Goal: Task Accomplishment & Management: Complete application form

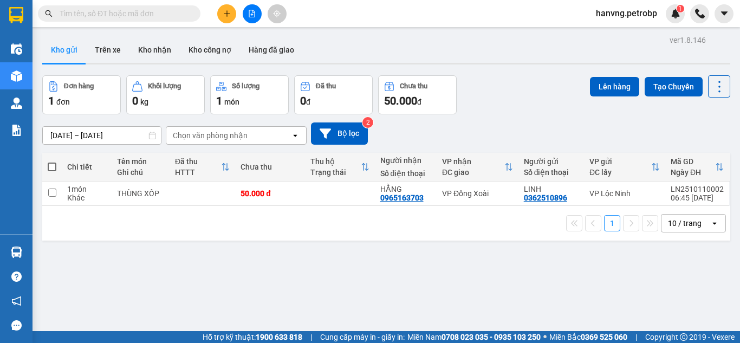
scroll to position [50, 0]
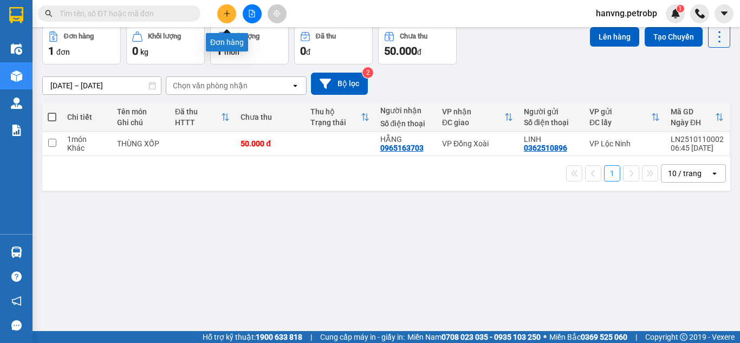
click at [224, 12] on icon "plus" at bounding box center [227, 14] width 8 height 8
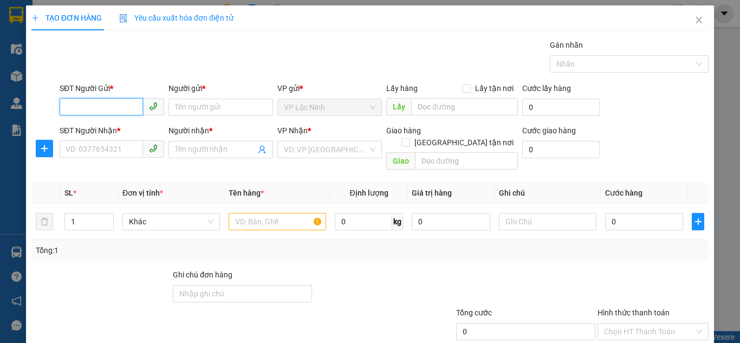
click at [73, 101] on input "SĐT Người Gửi *" at bounding box center [101, 106] width 83 height 17
type input "0393300644"
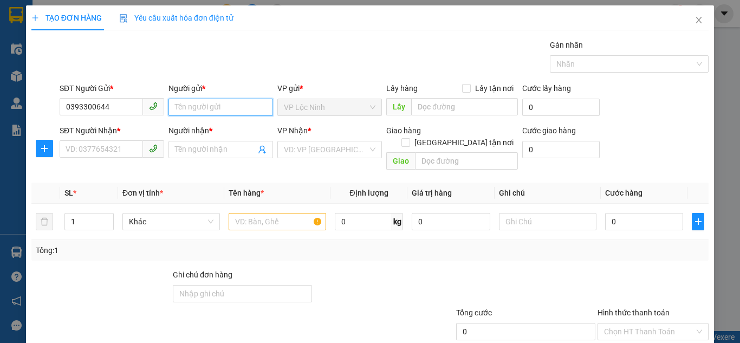
click at [206, 114] on input "Người gửi *" at bounding box center [221, 107] width 105 height 17
type input "N"
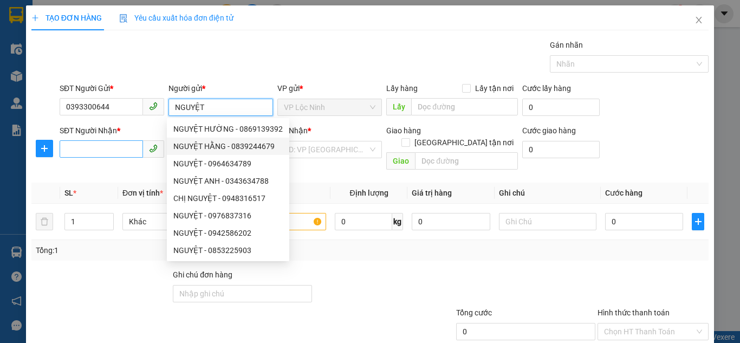
type input "NGUYỆT"
click at [68, 156] on input "SĐT Người Nhận *" at bounding box center [101, 148] width 83 height 17
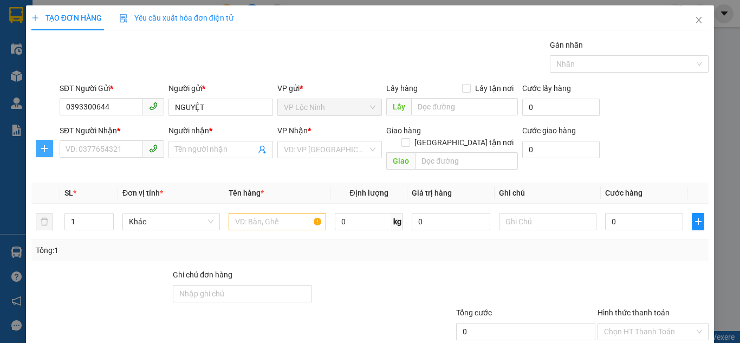
click at [45, 150] on icon "plus" at bounding box center [44, 148] width 9 height 9
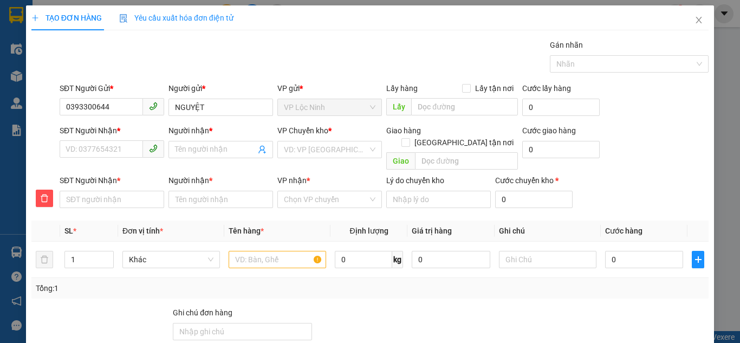
click at [44, 127] on div at bounding box center [44, 150] width 28 height 50
click at [84, 151] on input "SĐT Người Nhận *" at bounding box center [101, 148] width 83 height 17
type input "0"
type input "00"
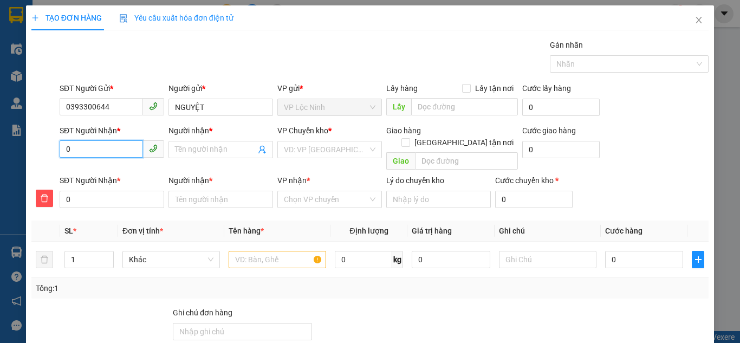
type input "00"
type input "009"
type input "0093"
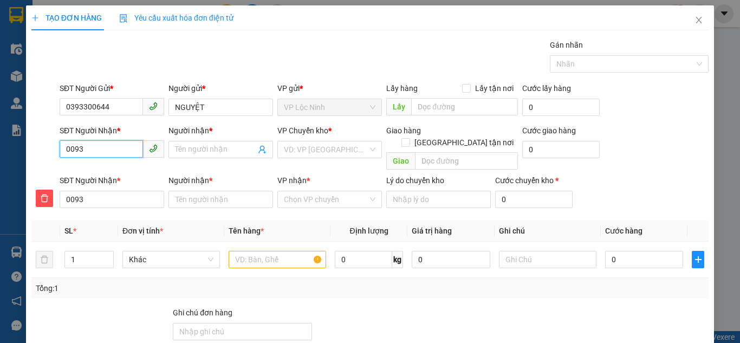
type input "009"
type input "00"
type input "0"
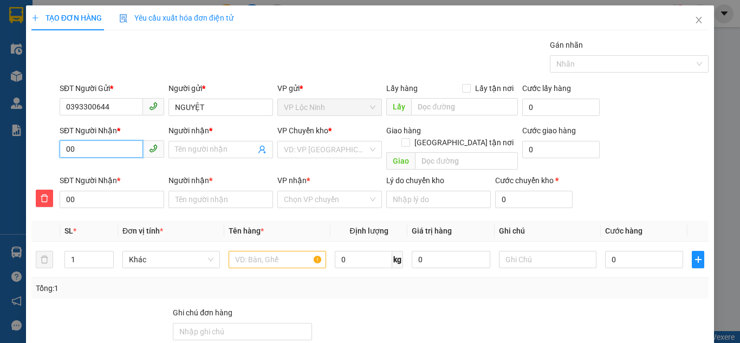
type input "0"
type input "09"
type input "093"
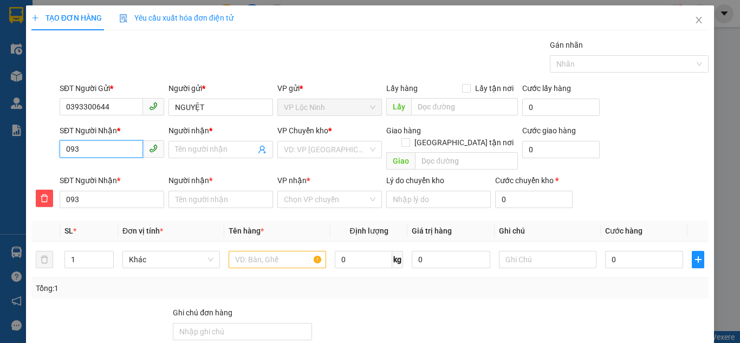
type input "0937"
type input "09370"
type input "093701"
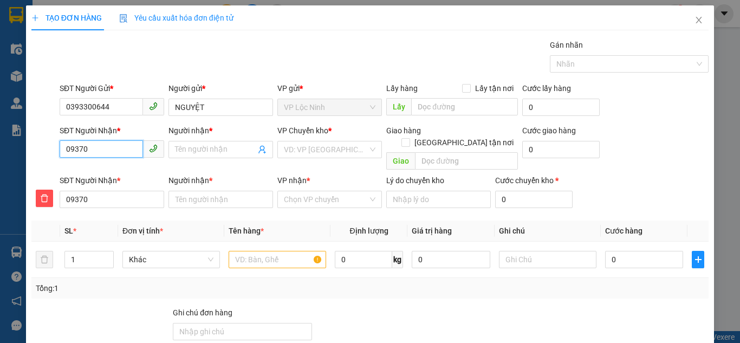
type input "093701"
type input "0937011"
type input "09370111"
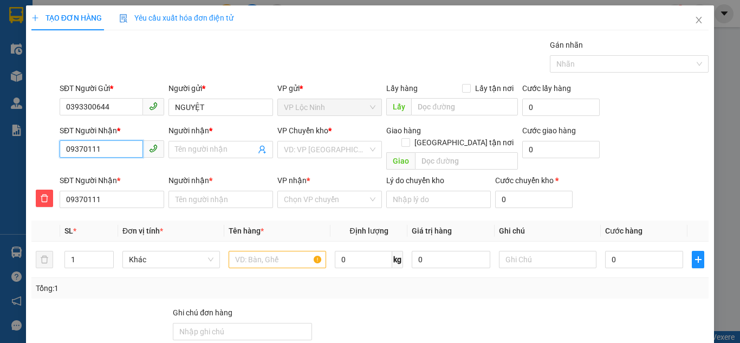
type input "093701110"
type input "0937011105"
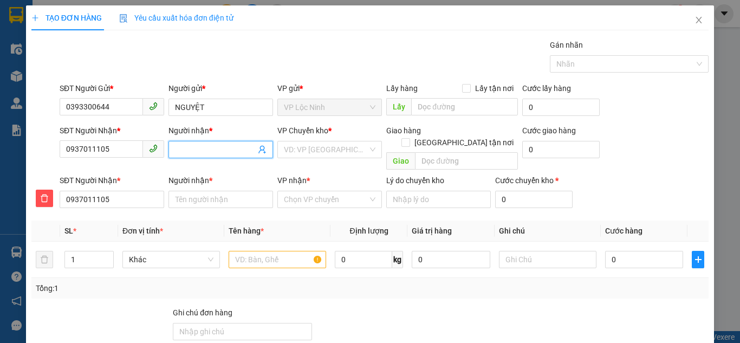
click at [205, 154] on input "Người nhận *" at bounding box center [215, 150] width 81 height 12
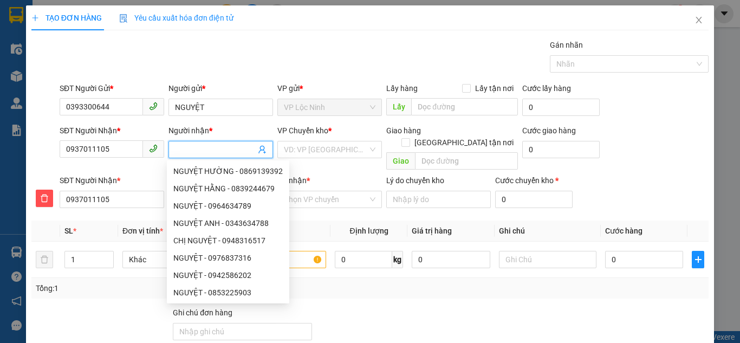
type input "T"
type input "TH"
type input "THU"
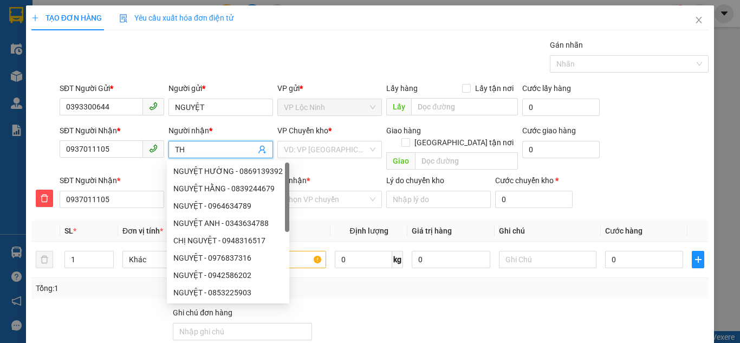
type input "THU"
type input "THUY"
type input "THỦY"
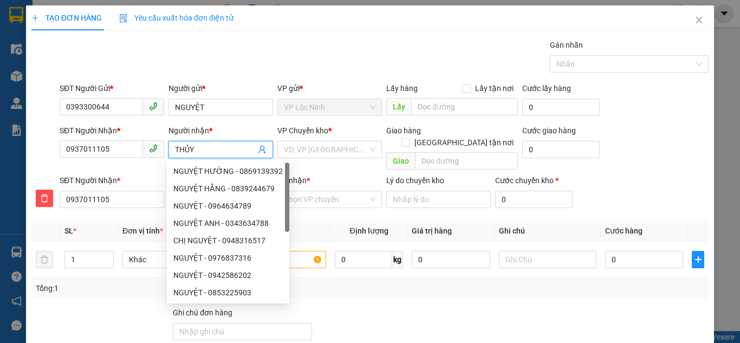
type input "THỦY"
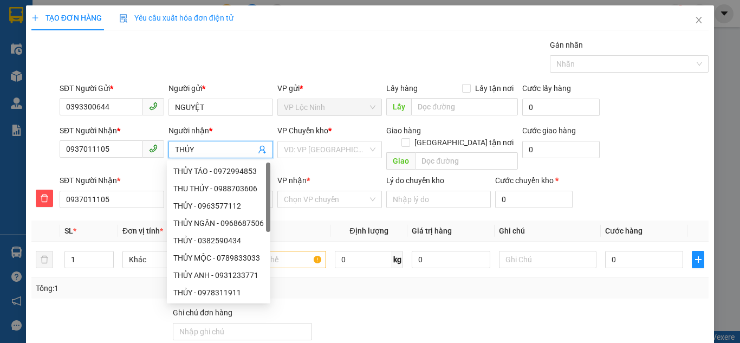
type input "THỦY"
click at [251, 64] on div "Gói vận chuyển * Tiêu chuẩn Gán nhãn Nhãn" at bounding box center [384, 58] width 654 height 38
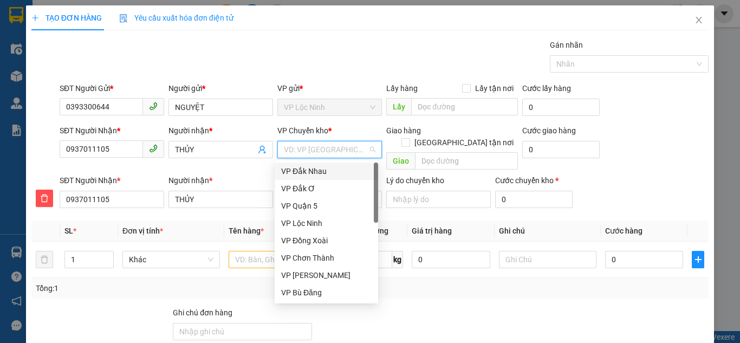
click at [328, 151] on input "search" at bounding box center [326, 149] width 84 height 16
type input "D"
type input "Đ"
click at [299, 204] on div "VP Đồng Xoài" at bounding box center [326, 206] width 90 height 12
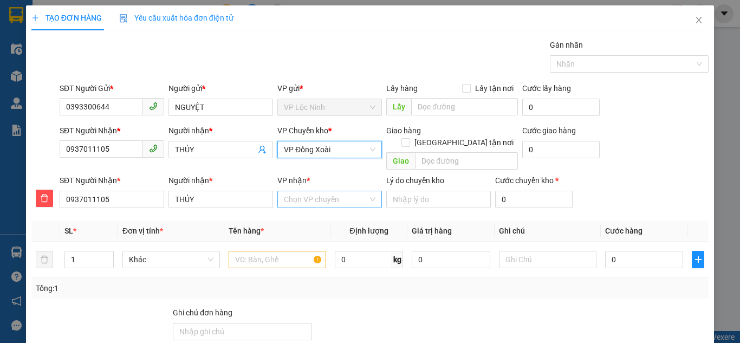
click at [299, 192] on input "VP nhận *" at bounding box center [326, 199] width 84 height 16
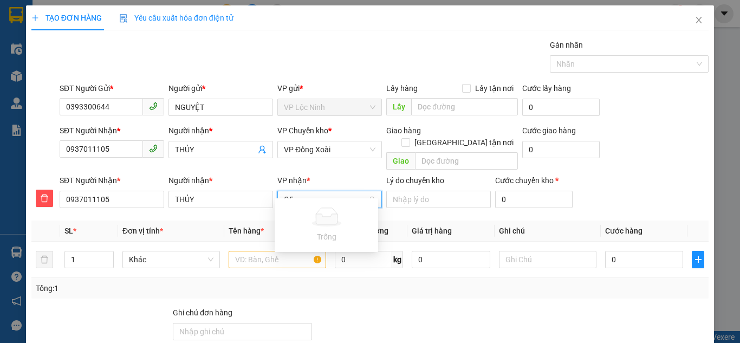
click at [307, 191] on input "Q5" at bounding box center [326, 199] width 84 height 16
click at [310, 191] on input "Q5" at bounding box center [326, 199] width 84 height 16
type input "Q"
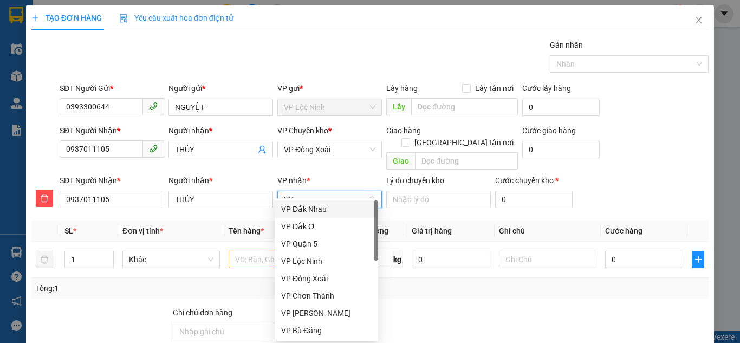
type input "VP"
click at [301, 247] on div "VP Quận 5" at bounding box center [326, 244] width 90 height 12
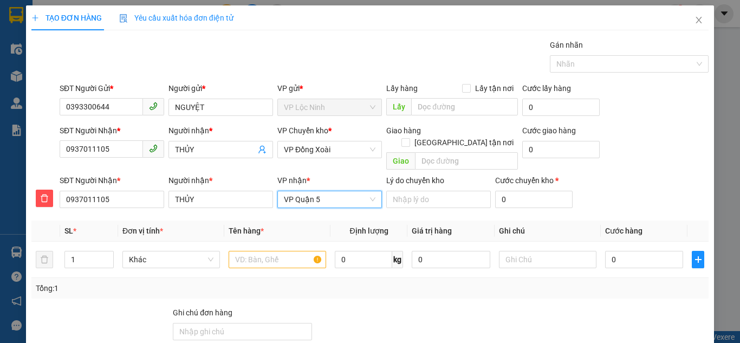
click at [673, 130] on div "SĐT Người Nhận * 0937011105 Người nhận * THỦY VP Chuyển kho * VP Đồng Xoài Giao…" at bounding box center [384, 150] width 654 height 50
click at [258, 254] on input "text" at bounding box center [278, 259] width 98 height 17
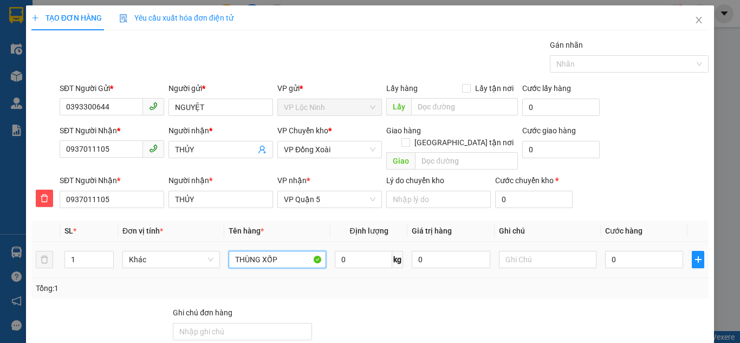
type input "THÙNG XỐP"
click at [619, 258] on div "0" at bounding box center [644, 260] width 78 height 22
click at [622, 251] on input "0" at bounding box center [644, 259] width 78 height 17
type input "6"
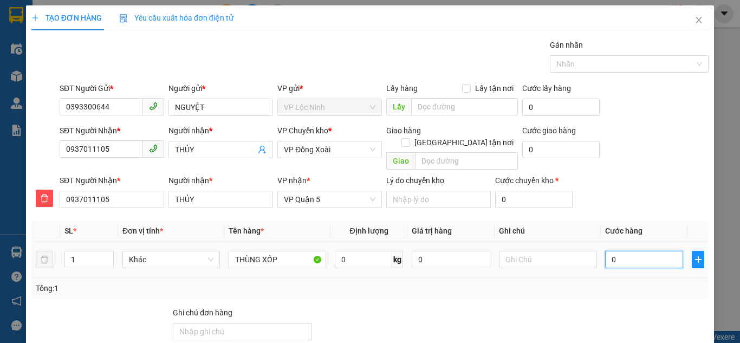
type input "6"
type input "60"
type input "60.000"
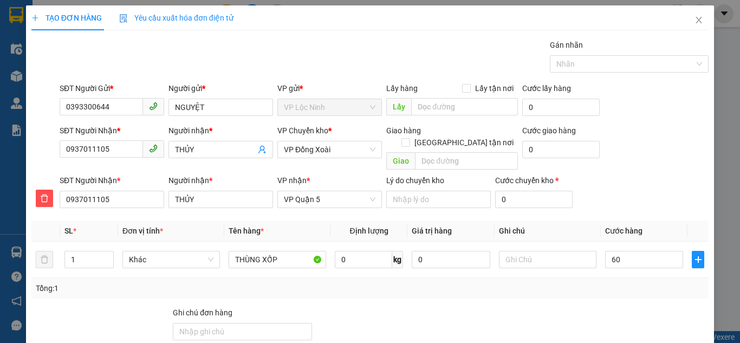
type input "60.000"
click at [616, 139] on div "SĐT Người Nhận * 0937011105 Người nhận * THỦY VP Chuyển kho * VP Đồng Xoài Giao…" at bounding box center [384, 150] width 654 height 50
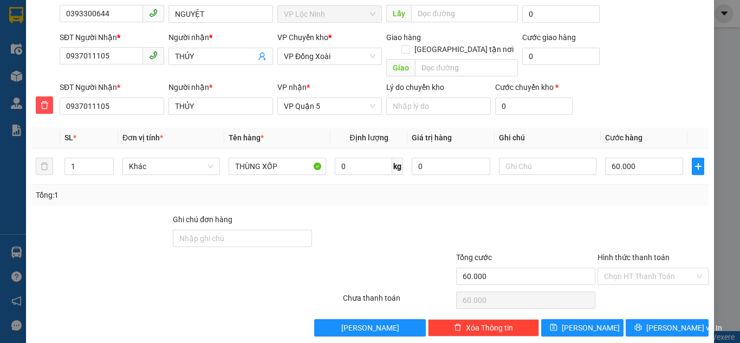
scroll to position [96, 0]
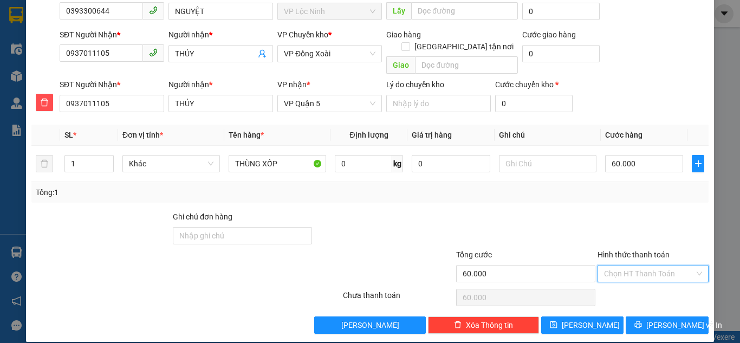
click at [650, 266] on input "Hình thức thanh toán" at bounding box center [649, 274] width 90 height 16
click at [617, 182] on div "Tại văn phòng" at bounding box center [647, 187] width 110 height 17
type input "0"
click at [293, 155] on input "THÙNG XỐP" at bounding box center [278, 163] width 98 height 17
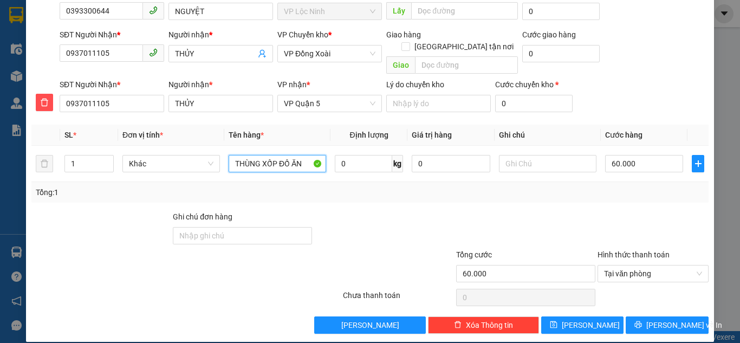
type input "THÙNG XỐP ĐỒ ĂN"
click at [638, 79] on div "SĐT Người Nhận * 0937011105 Người nhận * THỦY VP nhận * VP Quận 5 Lý do chuyển …" at bounding box center [384, 98] width 654 height 38
click at [646, 60] on div "SĐT Người Nhận * 0937011105 Người nhận * THỦY VP Chuyển kho * VP Đồng Xoài Giao…" at bounding box center [384, 54] width 654 height 50
click at [675, 319] on span "[PERSON_NAME] và In" at bounding box center [684, 325] width 76 height 12
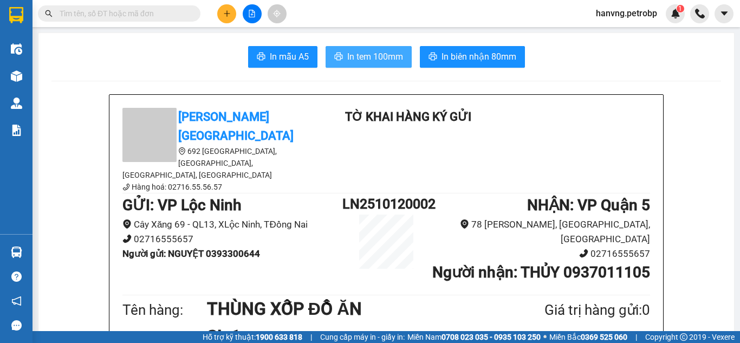
click at [358, 63] on span "In tem 100mm" at bounding box center [375, 57] width 56 height 14
click at [374, 47] on button "In tem 100mm" at bounding box center [369, 57] width 86 height 22
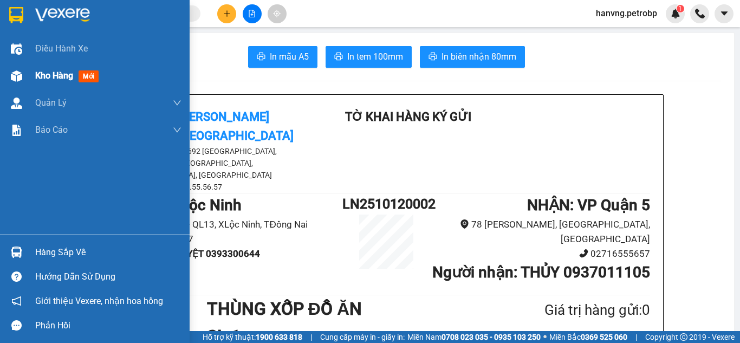
click at [20, 83] on div at bounding box center [16, 76] width 19 height 19
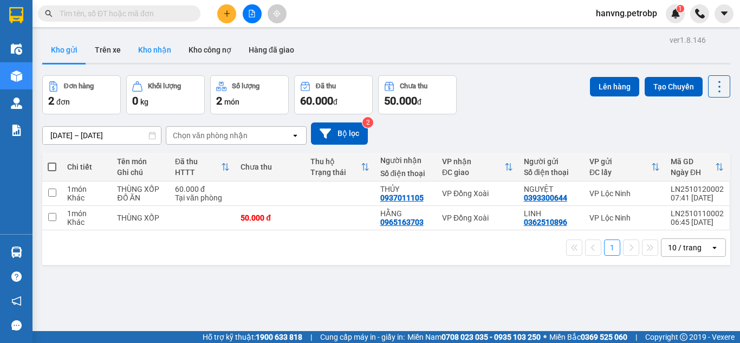
click at [154, 53] on button "Kho nhận" at bounding box center [155, 50] width 50 height 26
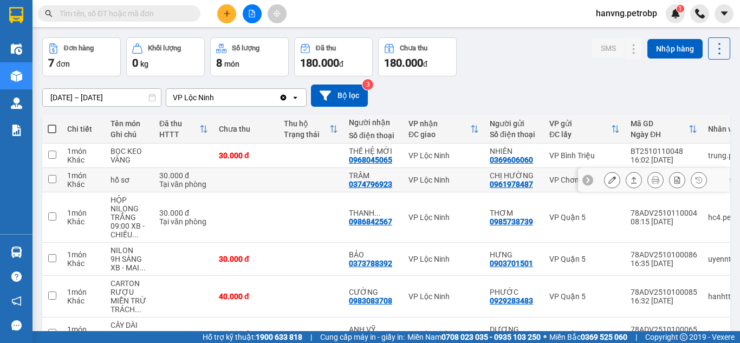
scroll to position [54, 0]
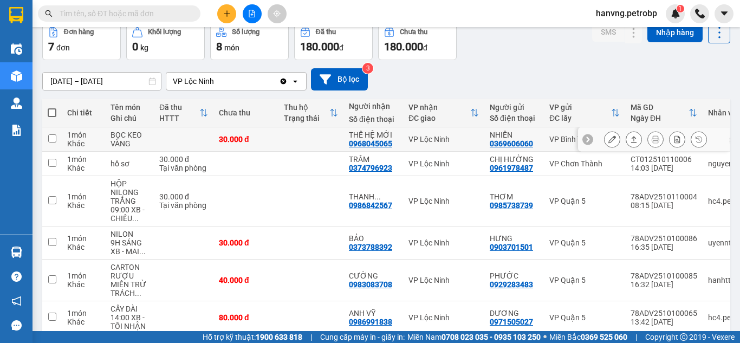
click at [609, 140] on icon at bounding box center [613, 139] width 8 height 8
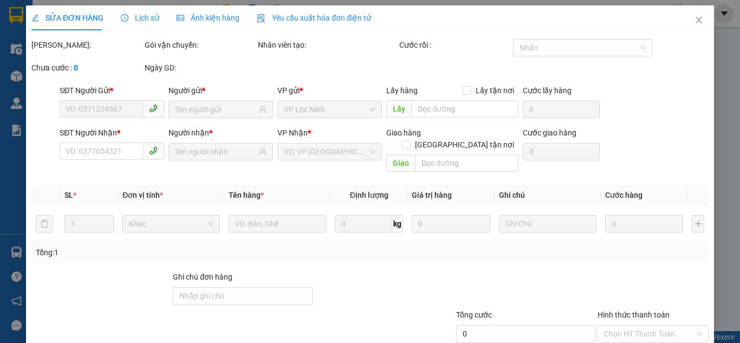
type input "0369606060"
type input "NHIÊN"
type input "0968045065"
type input "THẾ HỆ MỚI"
type input "30.000"
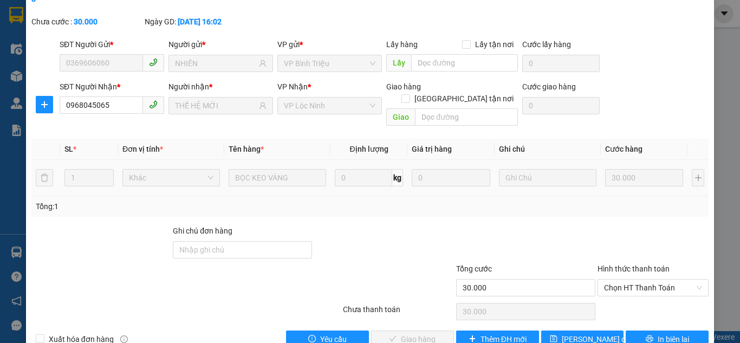
scroll to position [60, 0]
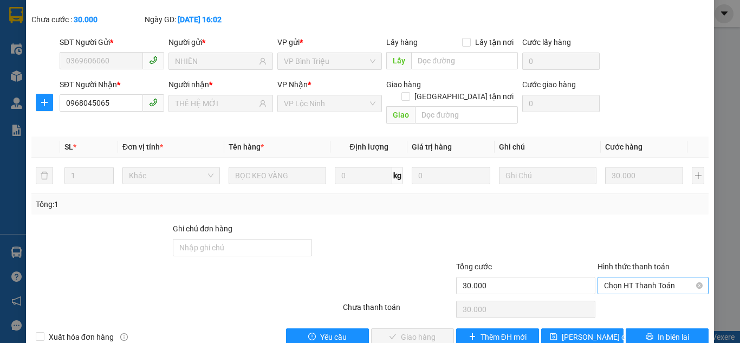
click at [630, 277] on span "Chọn HT Thanh Toán" at bounding box center [653, 285] width 98 height 16
drag, startPoint x: 628, startPoint y: 281, endPoint x: 613, endPoint y: 281, distance: 14.6
click at [627, 281] on div "Tại văn phòng" at bounding box center [646, 283] width 97 height 12
type input "0"
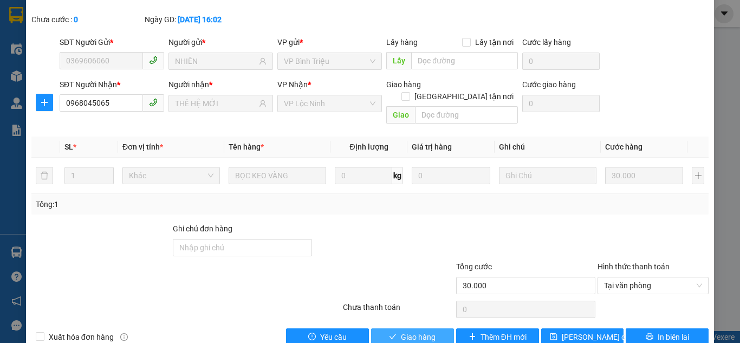
click at [428, 331] on span "Giao hàng" at bounding box center [418, 337] width 35 height 12
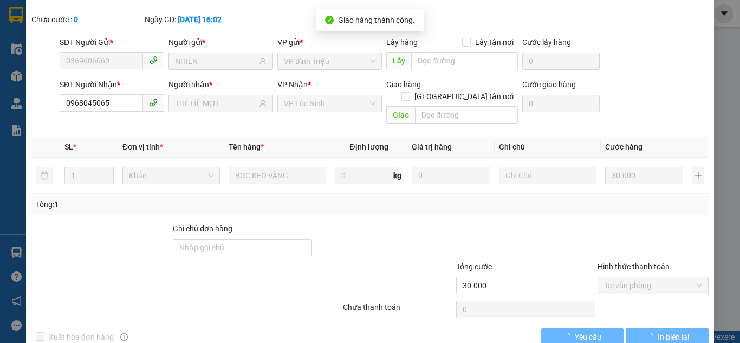
scroll to position [0, 0]
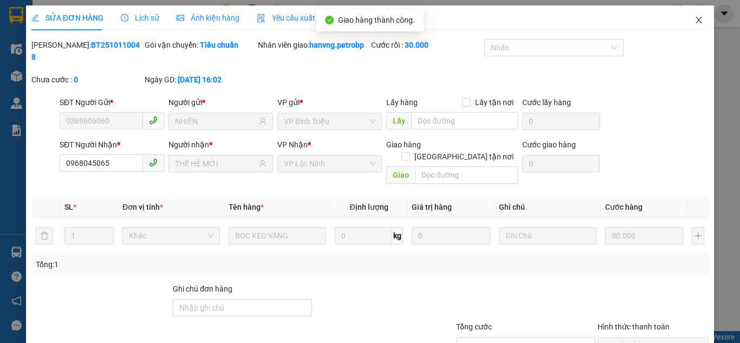
click at [686, 23] on span "Close" at bounding box center [699, 20] width 30 height 30
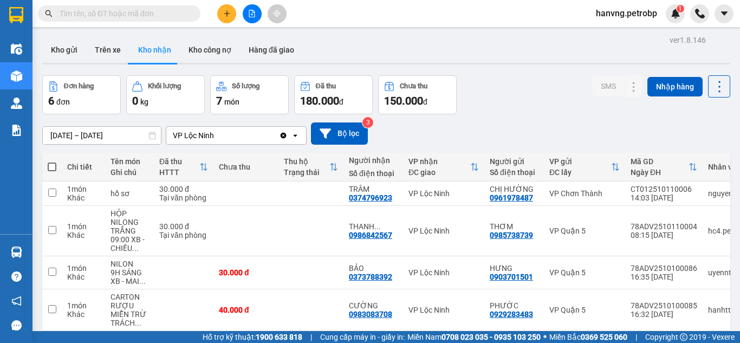
click at [64, 29] on main "ver 1.8.146 Kho gửi Trên xe Kho nhận Kho công nợ Hàng đã giao Đơn hàng 6 đơn Kh…" at bounding box center [370, 165] width 740 height 331
click at [68, 49] on button "Kho gửi" at bounding box center [64, 50] width 44 height 26
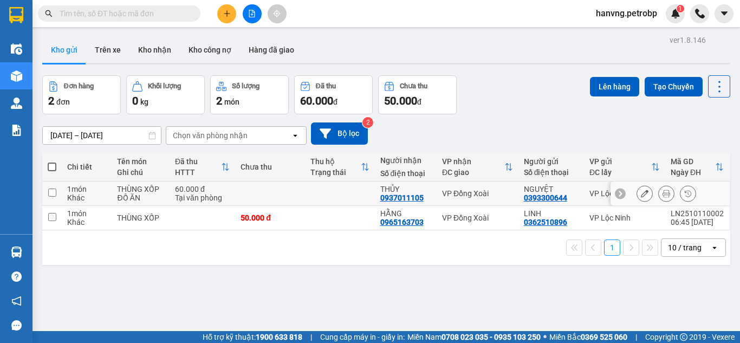
click at [53, 189] on input "checkbox" at bounding box center [52, 193] width 8 height 8
checkbox input "true"
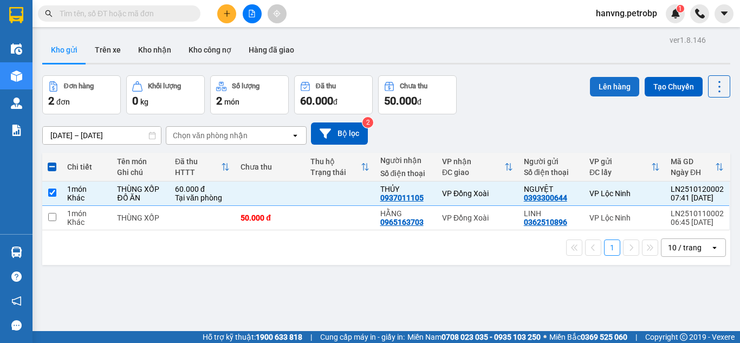
drag, startPoint x: 582, startPoint y: 101, endPoint x: 620, endPoint y: 86, distance: 41.4
click at [592, 96] on div "Đơn hàng 2 đơn Khối lượng 0 kg Số lượng 2 món Đã thu 60.000 đ Chưa thu 50.000 đ…" at bounding box center [386, 94] width 688 height 39
click at [620, 86] on button "Lên hàng" at bounding box center [614, 87] width 49 height 20
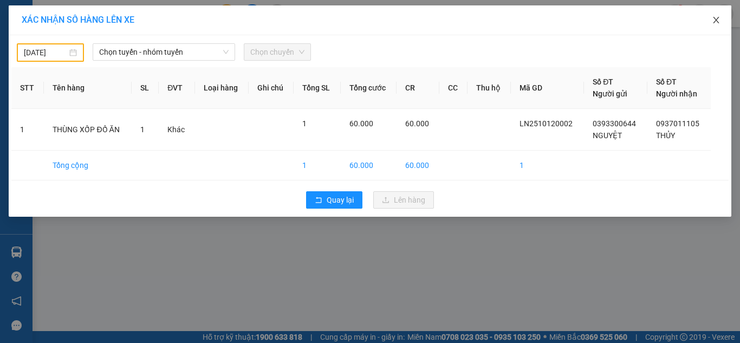
click at [715, 22] on icon "close" at bounding box center [716, 20] width 9 height 9
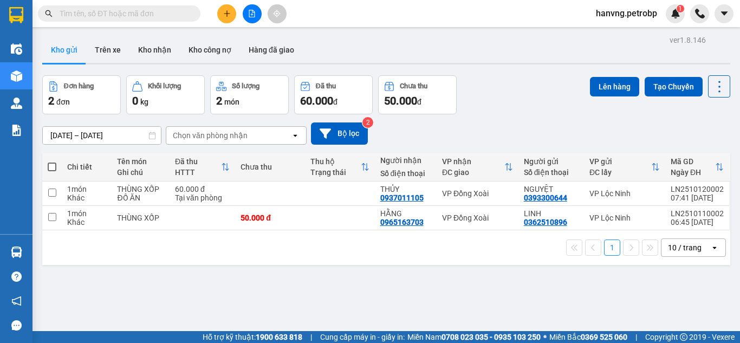
click at [640, 14] on span "hanvng.petrobp" at bounding box center [626, 14] width 79 height 14
click at [613, 30] on span "Đăng xuất" at bounding box center [631, 34] width 57 height 12
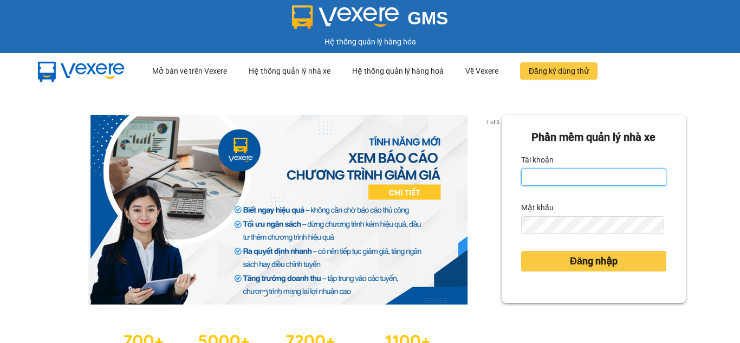
click at [557, 177] on input "Tài khoản" at bounding box center [593, 177] width 145 height 17
type input "hant.petrobp"
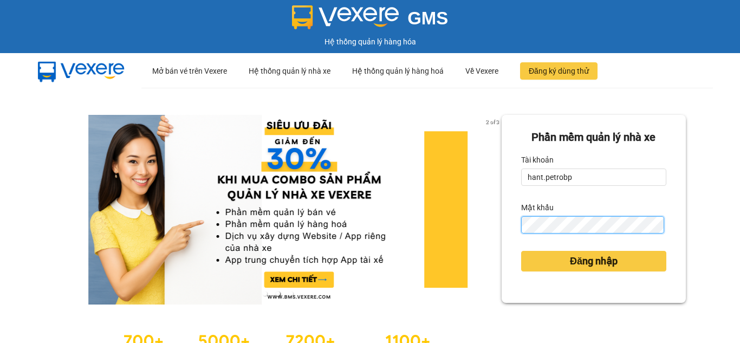
click at [521, 251] on button "Đăng nhập" at bounding box center [593, 261] width 145 height 21
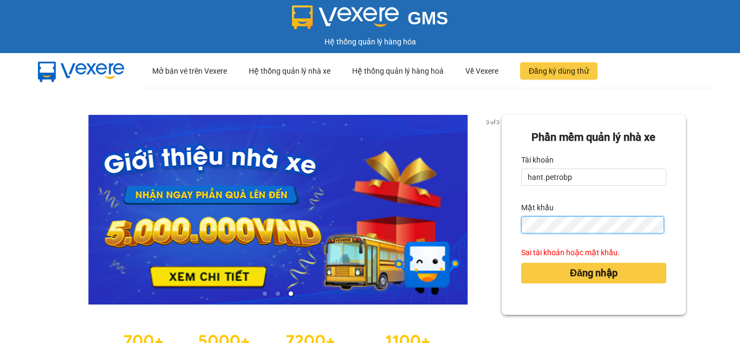
click at [521, 263] on button "Đăng nhập" at bounding box center [593, 273] width 145 height 21
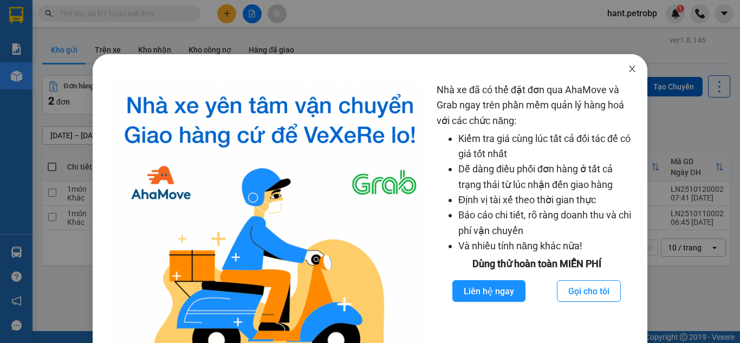
drag, startPoint x: 623, startPoint y: 63, endPoint x: 604, endPoint y: 69, distance: 19.9
click at [622, 63] on span "Close" at bounding box center [632, 69] width 30 height 30
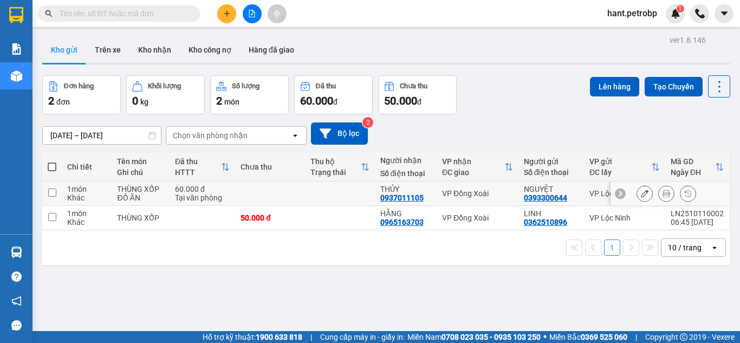
click at [56, 190] on input "checkbox" at bounding box center [52, 193] width 8 height 8
checkbox input "true"
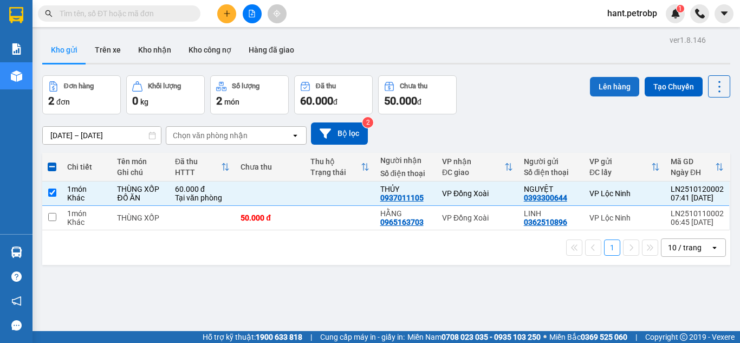
click at [612, 85] on button "Lên hàng" at bounding box center [614, 87] width 49 height 20
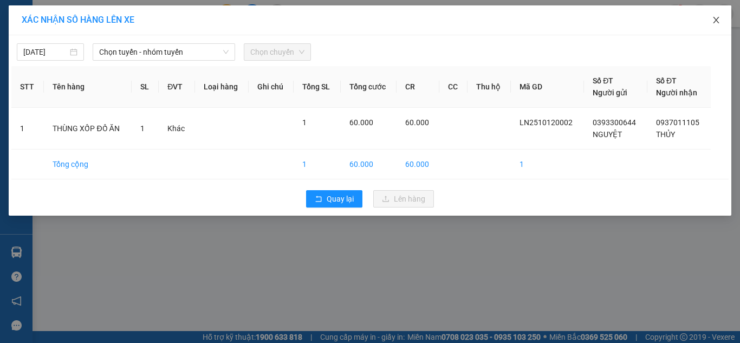
click at [713, 20] on icon "close" at bounding box center [716, 20] width 9 height 9
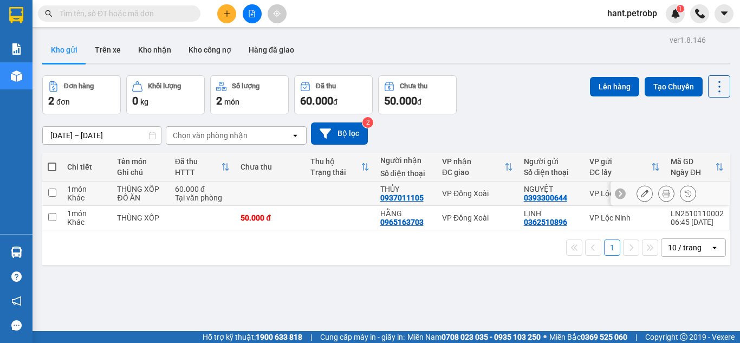
click at [54, 193] on input "checkbox" at bounding box center [52, 193] width 8 height 8
checkbox input "true"
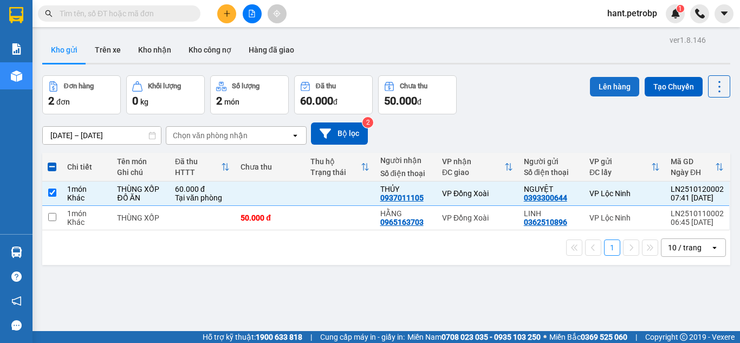
click at [620, 92] on button "Lên hàng" at bounding box center [614, 87] width 49 height 20
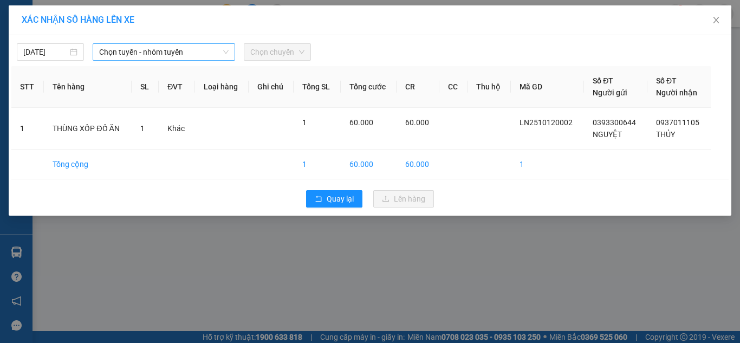
click at [139, 55] on span "Chọn tuyến - nhóm tuyến" at bounding box center [164, 52] width 130 height 16
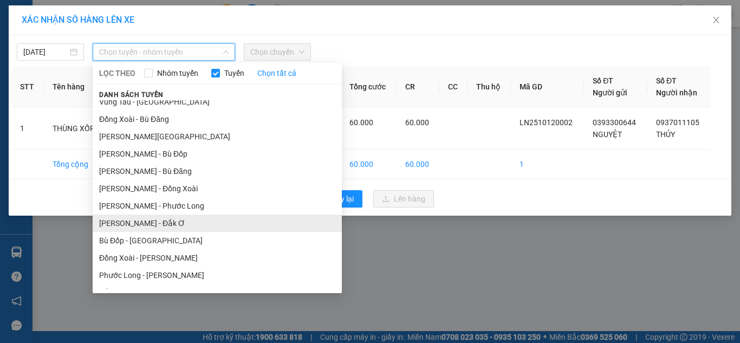
scroll to position [50, 0]
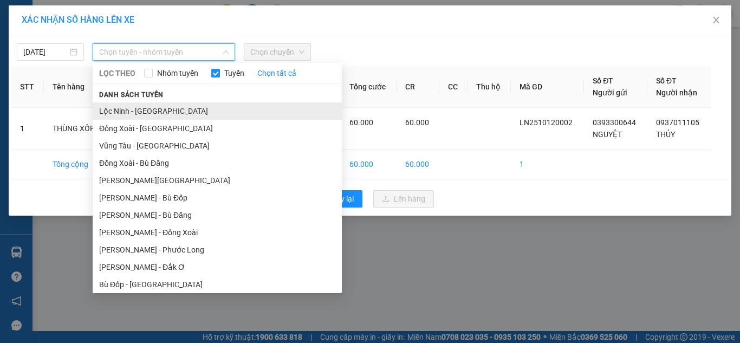
click at [164, 113] on li "Lộc Ninh - Đồng Xoài" at bounding box center [217, 110] width 249 height 17
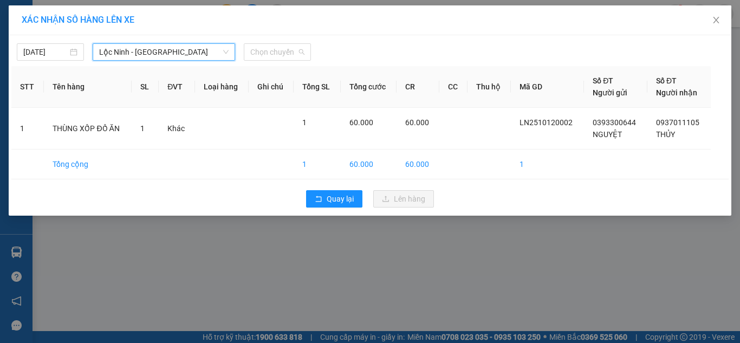
click at [290, 62] on div "12/10/2025 Lộc Ninh - Đồng Xoài Lộc Ninh - Đồng Xoài LỌC THEO Nhóm tuyến Tuyến …" at bounding box center [370, 125] width 723 height 180
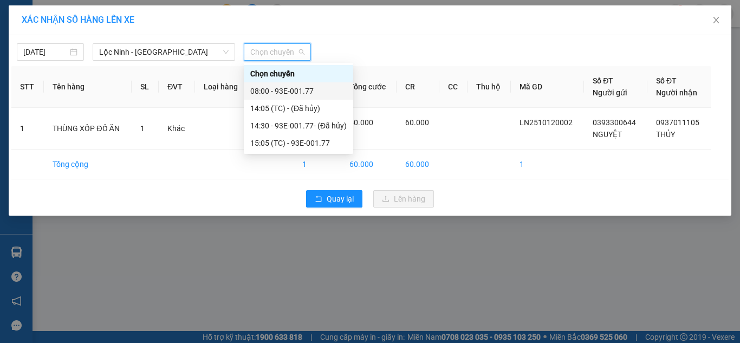
click at [293, 94] on div "08:00 - 93E-001.77" at bounding box center [298, 91] width 96 height 12
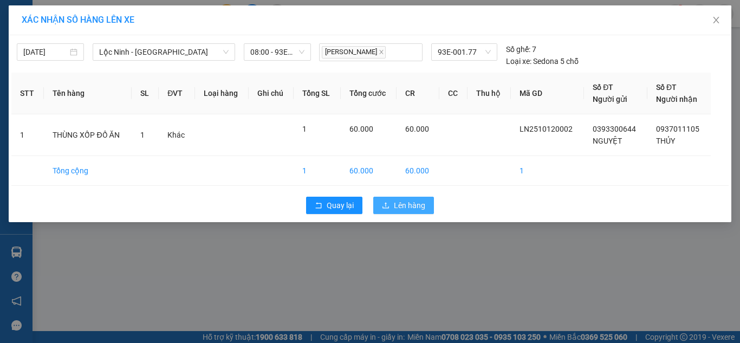
click at [407, 197] on button "Lên hàng" at bounding box center [403, 205] width 61 height 17
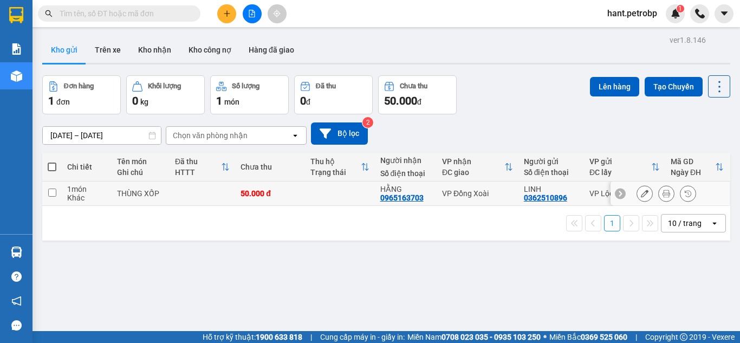
drag, startPoint x: 635, startPoint y: 193, endPoint x: 644, endPoint y: 193, distance: 9.8
click at [641, 193] on icon at bounding box center [645, 194] width 8 height 8
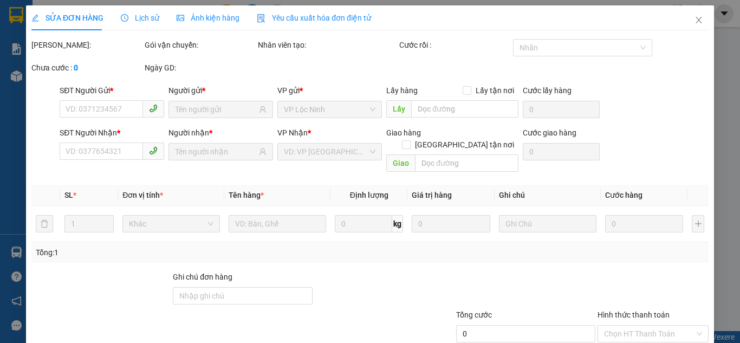
type input "0362510896"
type input "0965163703"
type input "50.000"
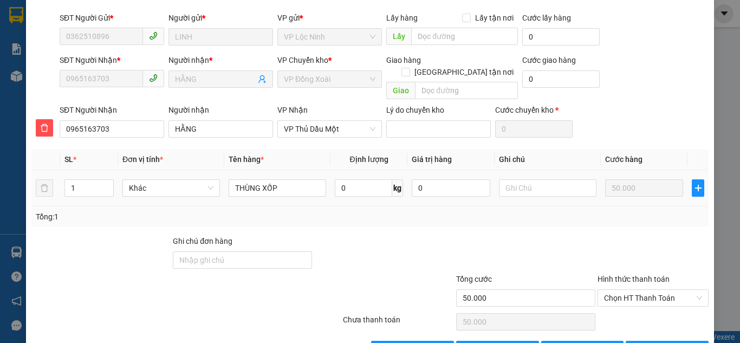
scroll to position [97, 0]
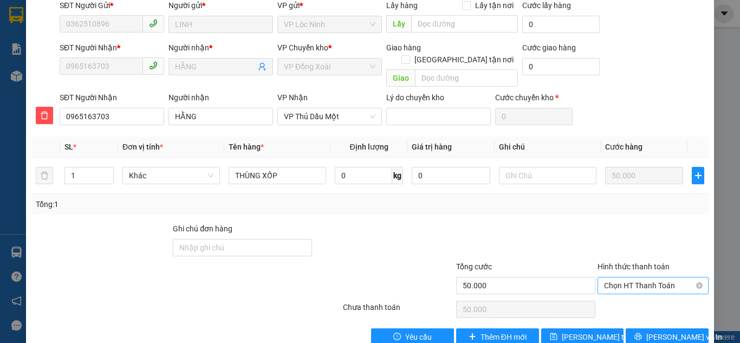
click at [648, 277] on span "Chọn HT Thanh Toán" at bounding box center [653, 285] width 98 height 16
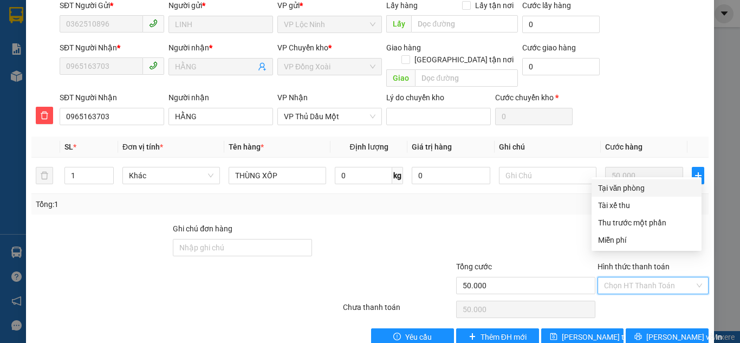
click at [640, 186] on div "Tại văn phòng" at bounding box center [646, 188] width 97 height 12
type input "0"
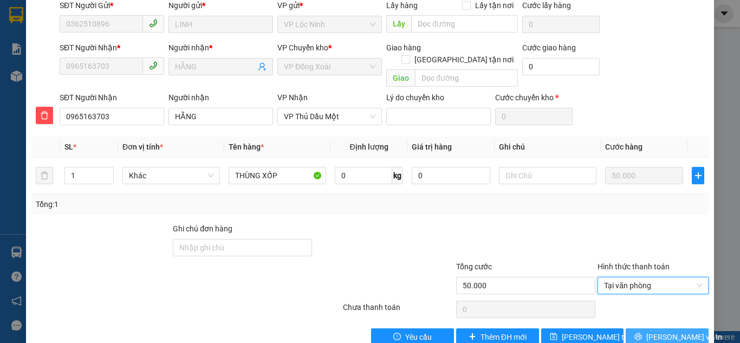
click at [664, 331] on span "[PERSON_NAME] và In" at bounding box center [684, 337] width 76 height 12
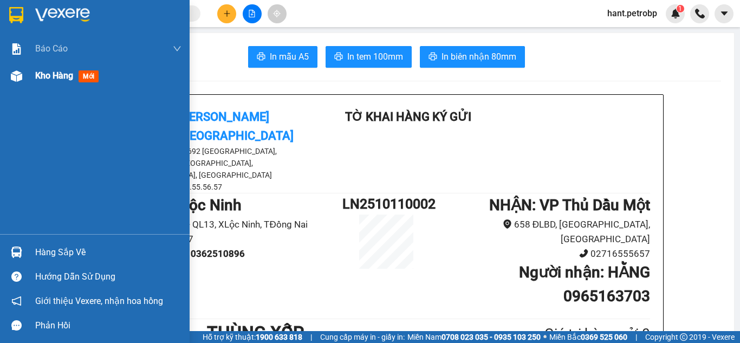
click at [21, 74] on img at bounding box center [16, 75] width 11 height 11
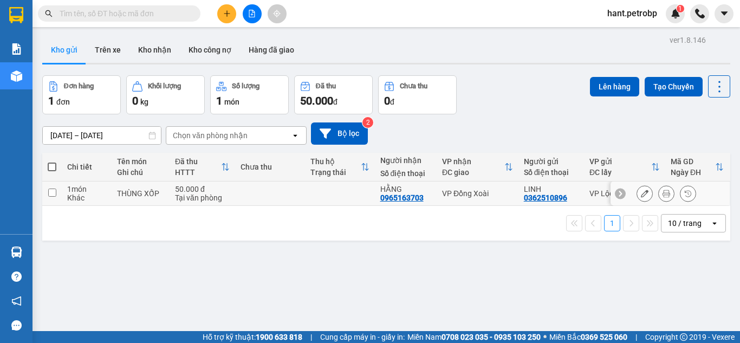
click at [50, 194] on input "checkbox" at bounding box center [52, 193] width 8 height 8
checkbox input "true"
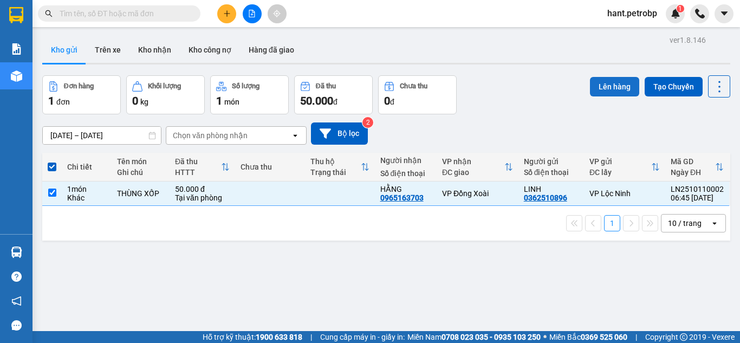
click at [613, 93] on button "Lên hàng" at bounding box center [614, 87] width 49 height 20
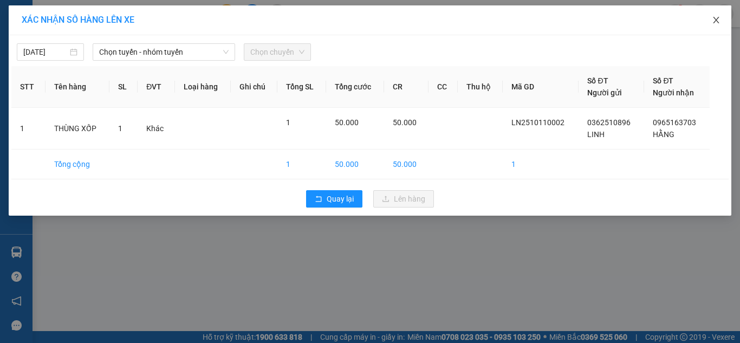
click at [713, 24] on icon "close" at bounding box center [716, 20] width 9 height 9
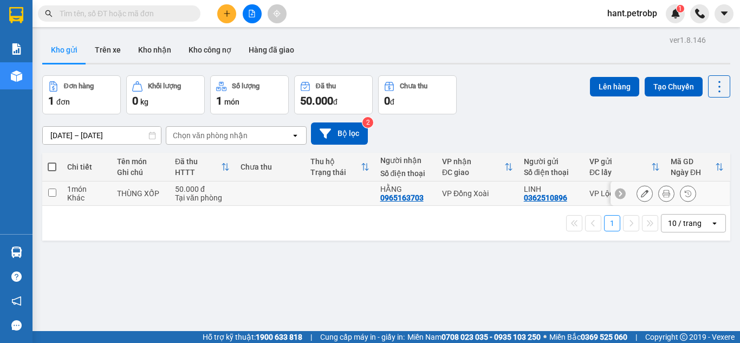
click at [54, 193] on input "checkbox" at bounding box center [52, 193] width 8 height 8
checkbox input "true"
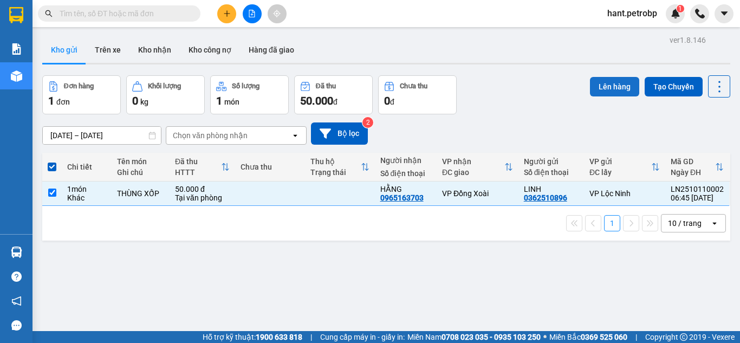
click at [600, 88] on button "Lên hàng" at bounding box center [614, 87] width 49 height 20
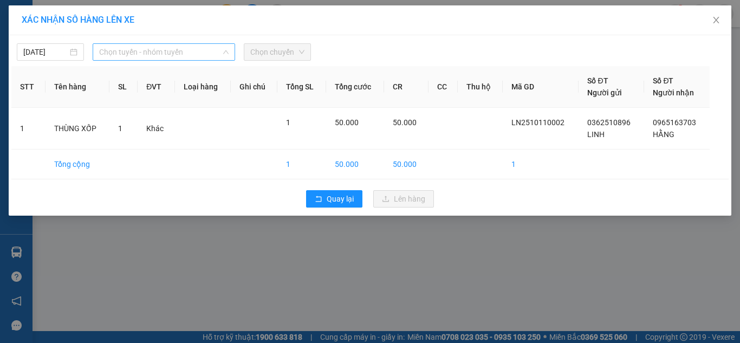
click at [117, 53] on span "Chọn tuyến - nhóm tuyến" at bounding box center [164, 52] width 130 height 16
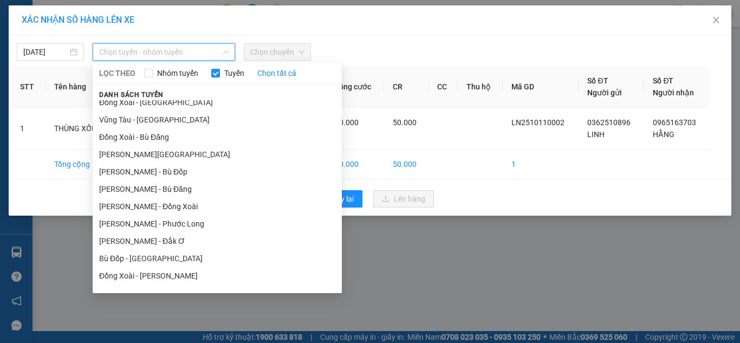
scroll to position [158, 0]
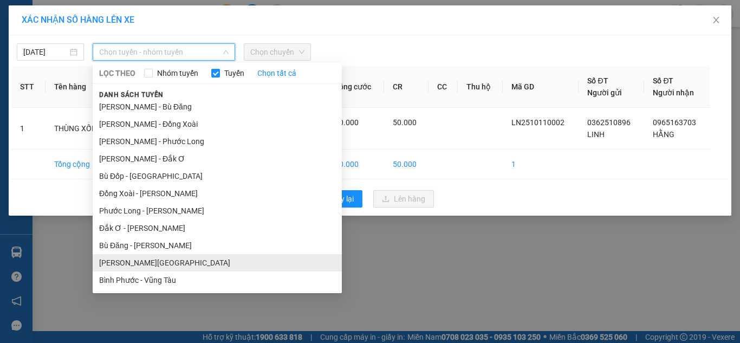
click at [127, 261] on li "Lộc Ninh - Hồ Chí Minh" at bounding box center [217, 262] width 249 height 17
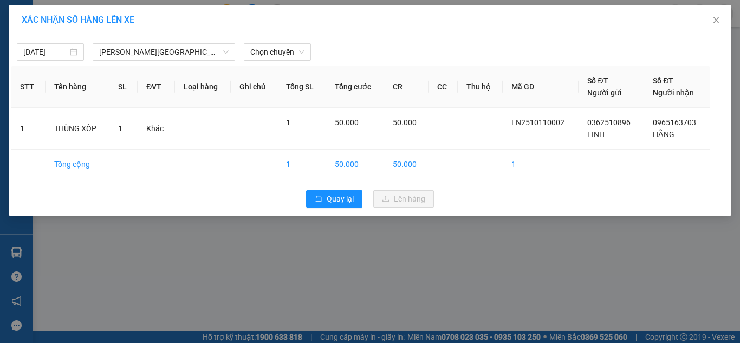
click at [282, 40] on div "12/10/2025 Lộc Ninh - Hồ Chí Minh LỌC THEO Nhóm tuyến Tuyến Chọn tất cả Danh sá…" at bounding box center [369, 49] width 717 height 23
click at [276, 55] on span "Chọn chuyến" at bounding box center [277, 52] width 54 height 16
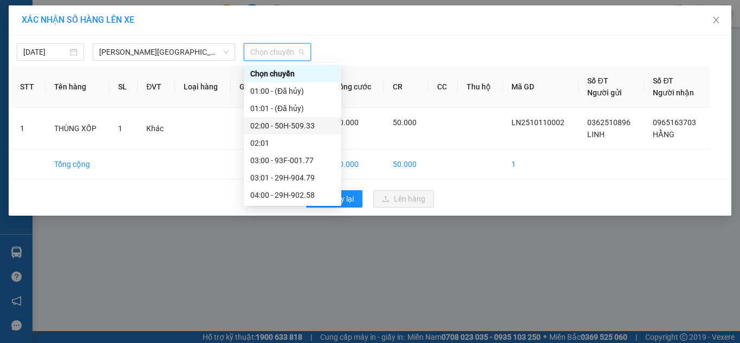
scroll to position [271, 0]
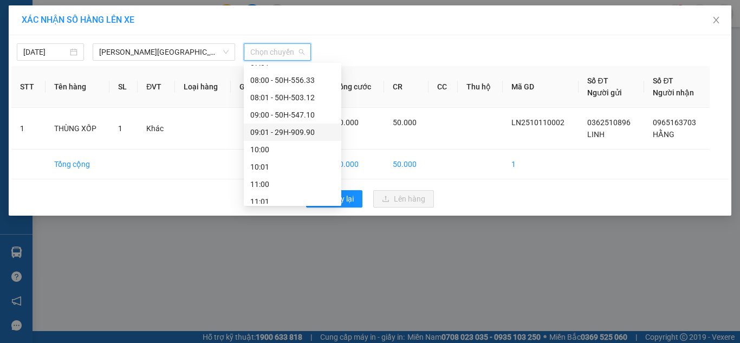
click at [293, 129] on div "09:01 - 29H-909.90" at bounding box center [292, 132] width 85 height 12
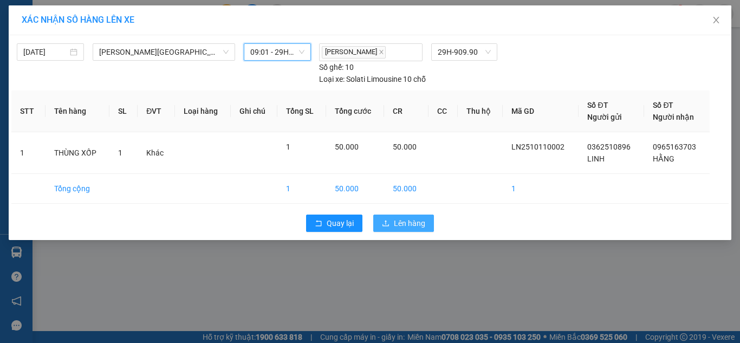
click at [406, 222] on span "Lên hàng" at bounding box center [409, 223] width 31 height 12
